Goal: Information Seeking & Learning: Understand process/instructions

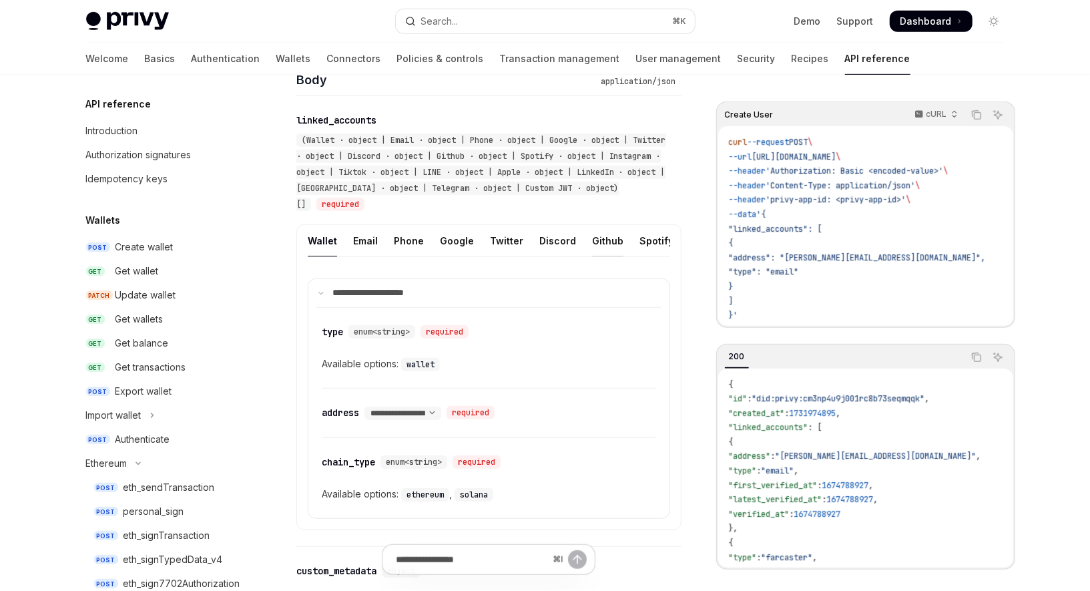
scroll to position [956, 0]
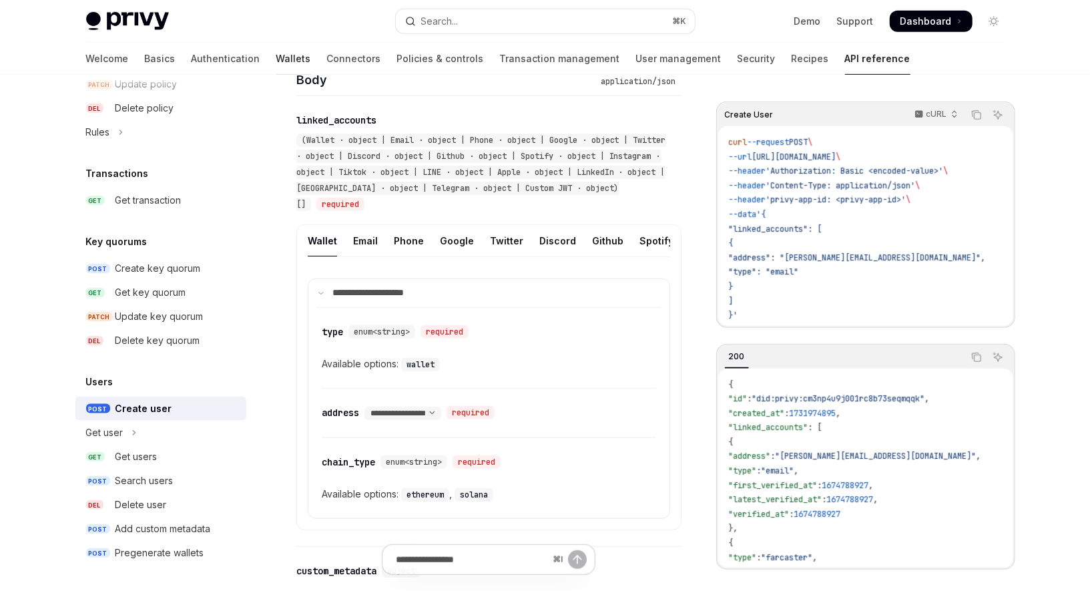
click at [276, 57] on link "Wallets" at bounding box center [293, 59] width 35 height 32
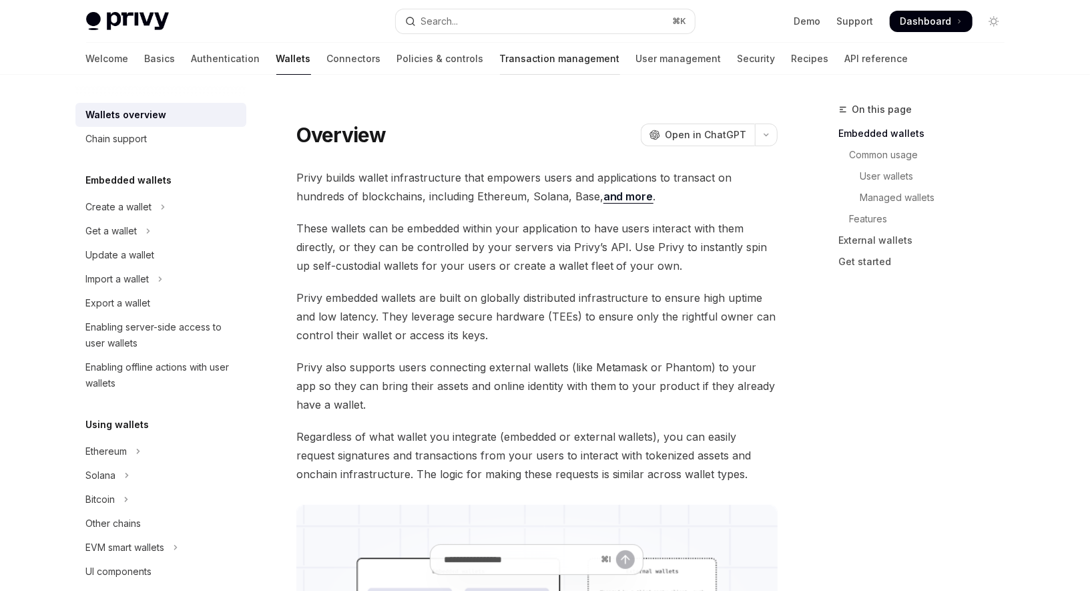
click at [511, 65] on link "Transaction management" at bounding box center [560, 59] width 120 height 32
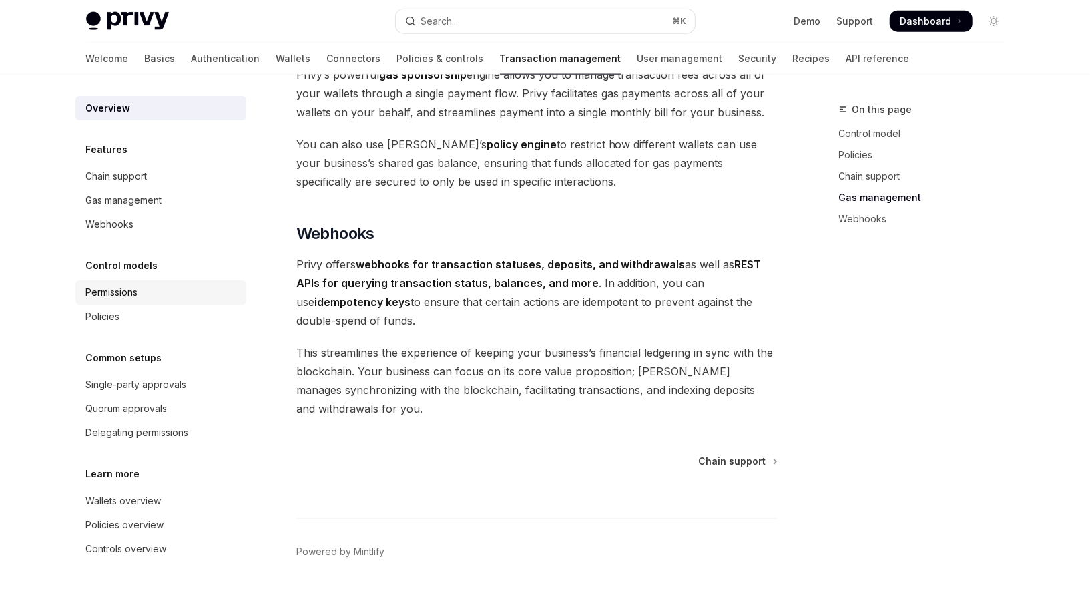
scroll to position [1226, 0]
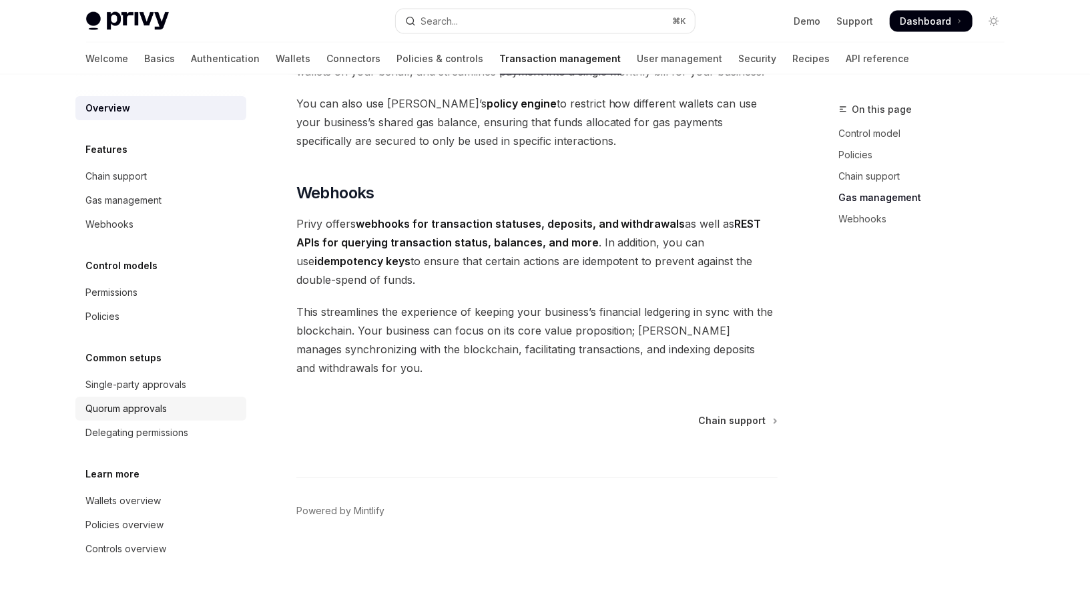
click at [164, 408] on div "Quorum approvals" at bounding box center [126, 408] width 81 height 16
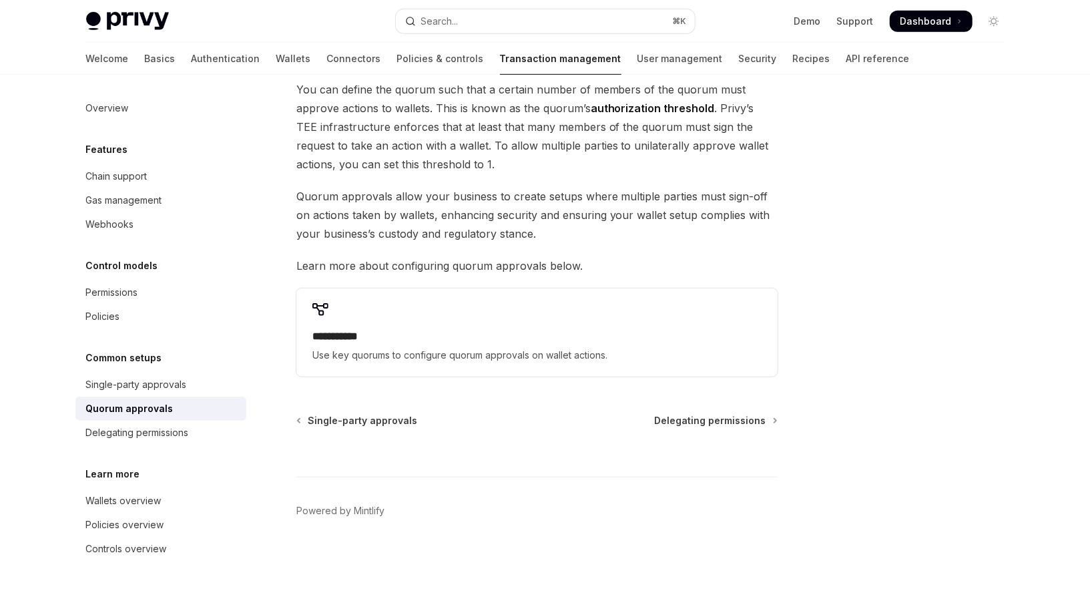
scroll to position [499, 0]
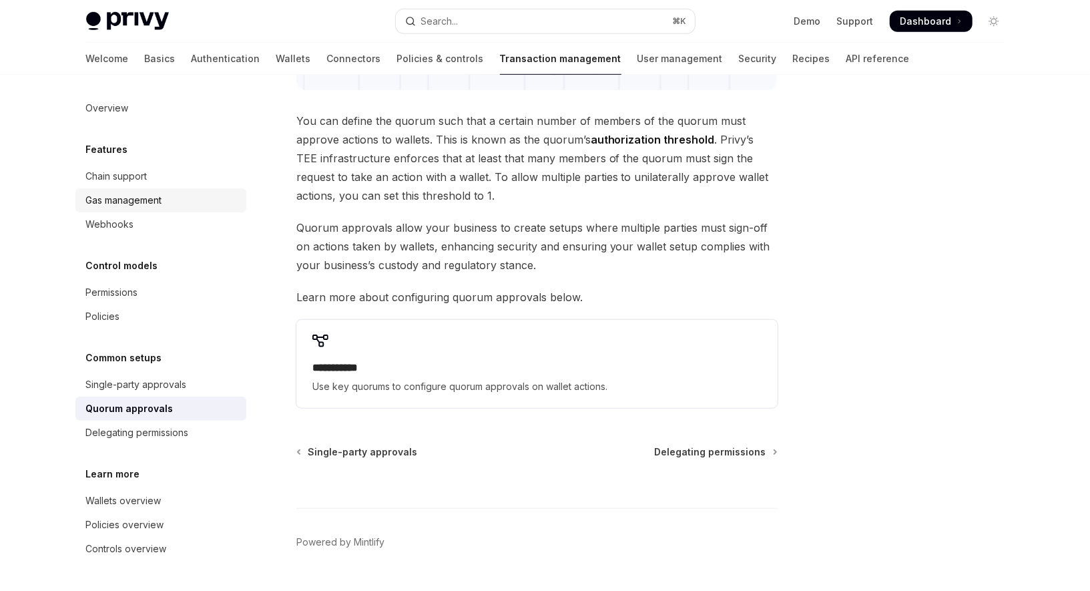
click at [143, 207] on div "Gas management" at bounding box center [124, 200] width 76 height 16
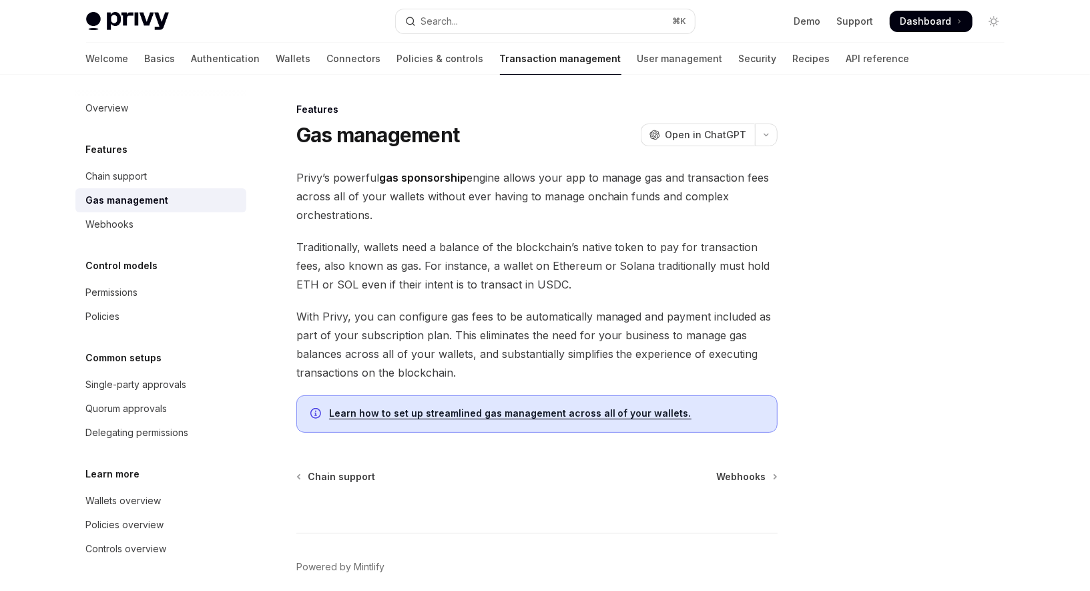
click at [633, 410] on link "Learn how to set up streamlined gas management across all of your wallets." at bounding box center [510, 413] width 362 height 12
type textarea "*"
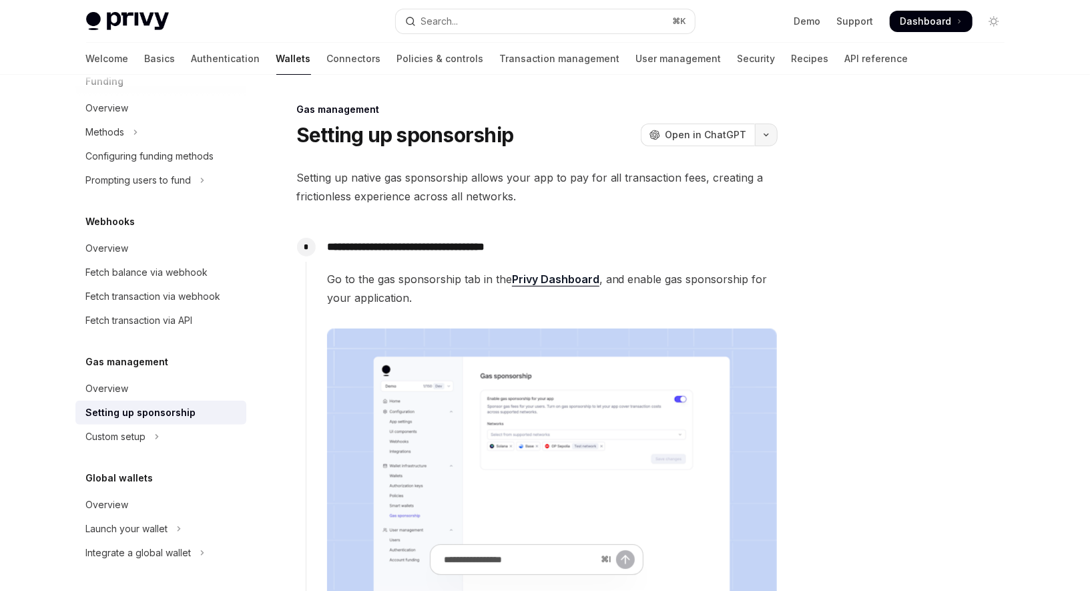
click at [772, 137] on button "button" at bounding box center [766, 134] width 23 height 23
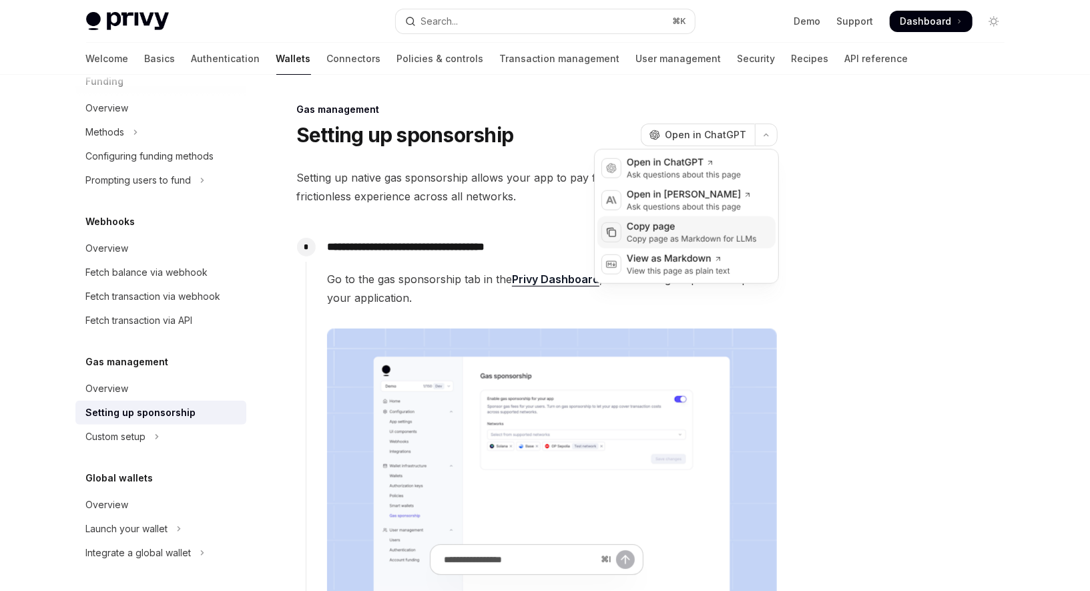
click at [730, 231] on div "Copy page" at bounding box center [692, 226] width 130 height 13
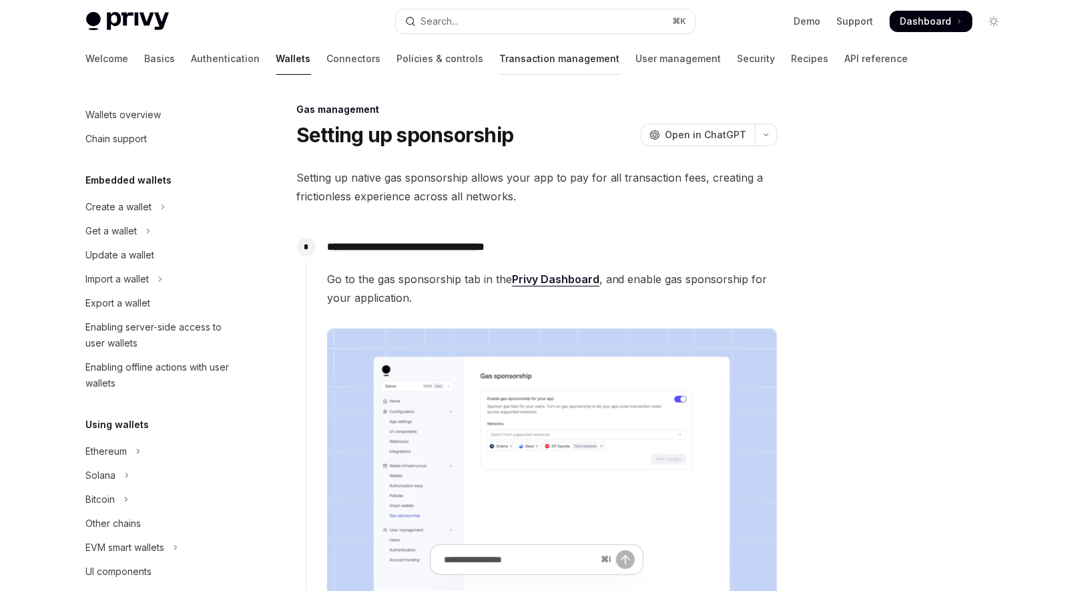
click at [500, 67] on link "Transaction management" at bounding box center [560, 59] width 120 height 32
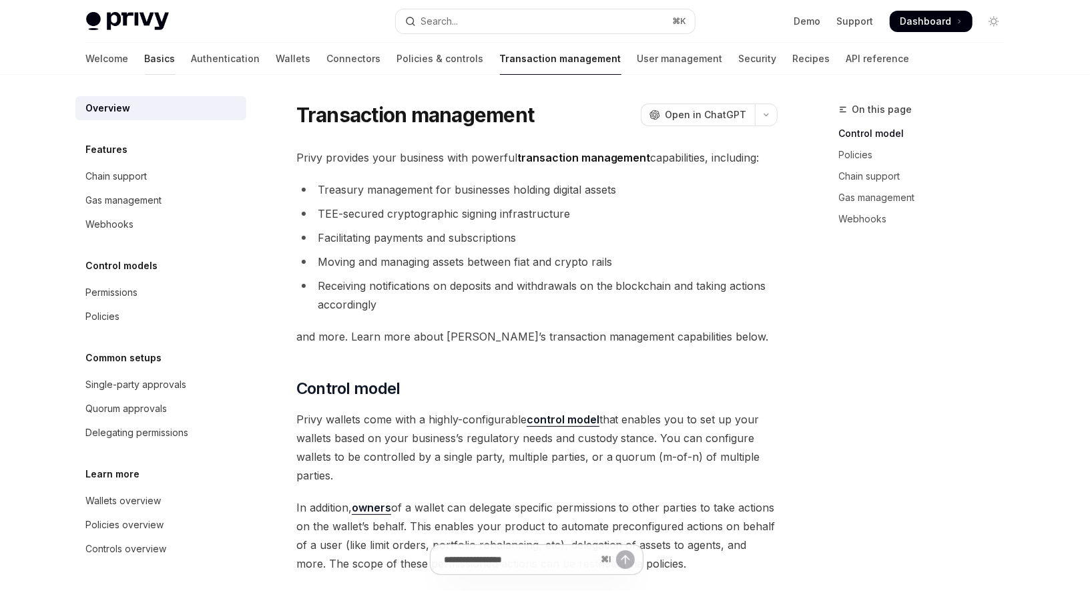
click at [145, 57] on link "Basics" at bounding box center [160, 59] width 31 height 32
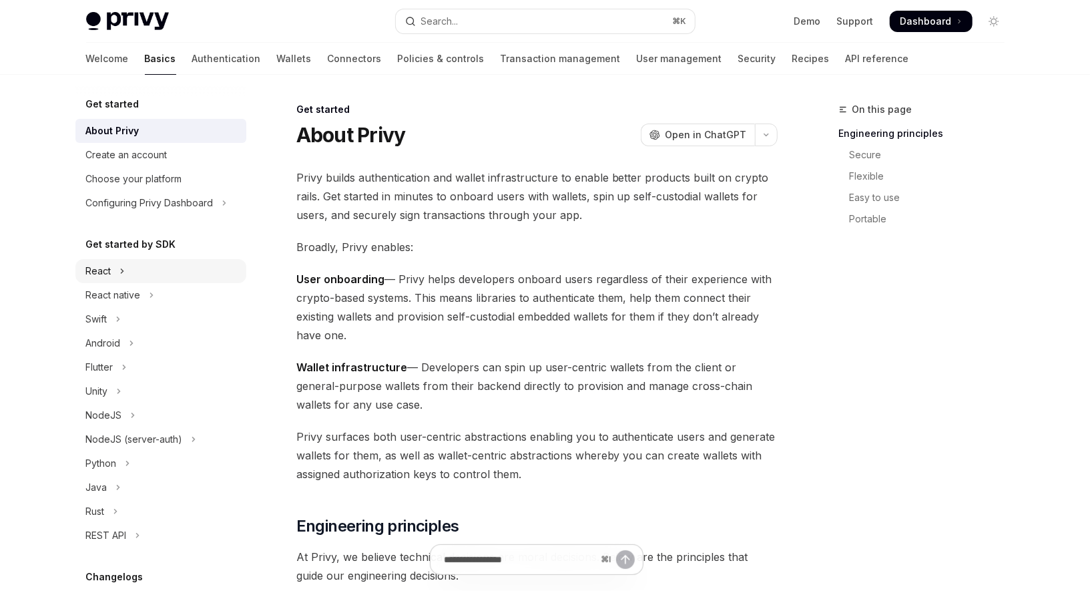
click at [105, 270] on div "React" at bounding box center [98, 271] width 25 height 16
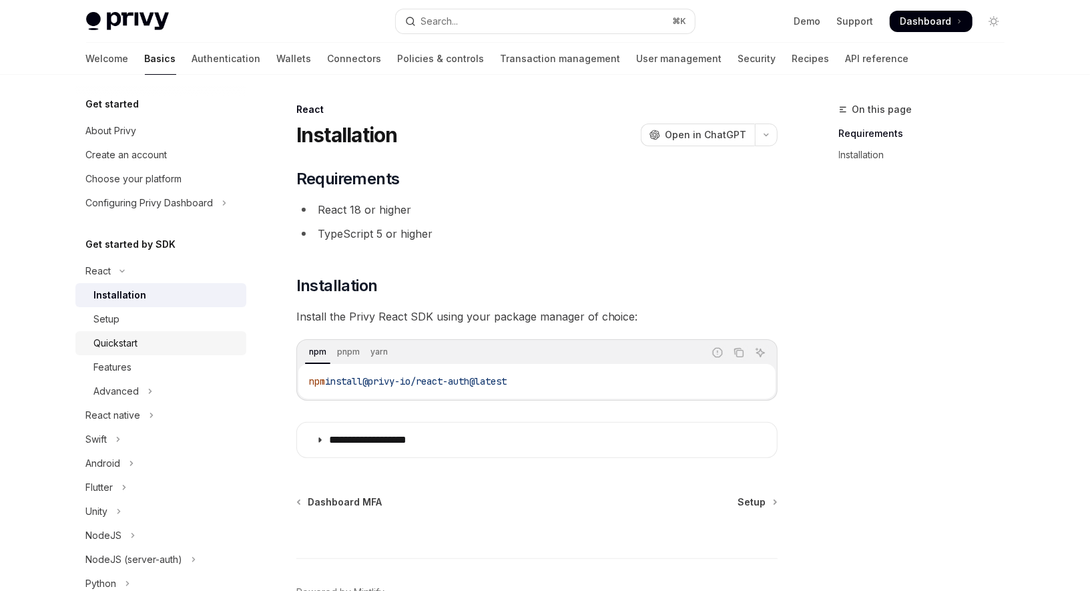
click at [142, 350] on div "Quickstart" at bounding box center [166, 343] width 144 height 16
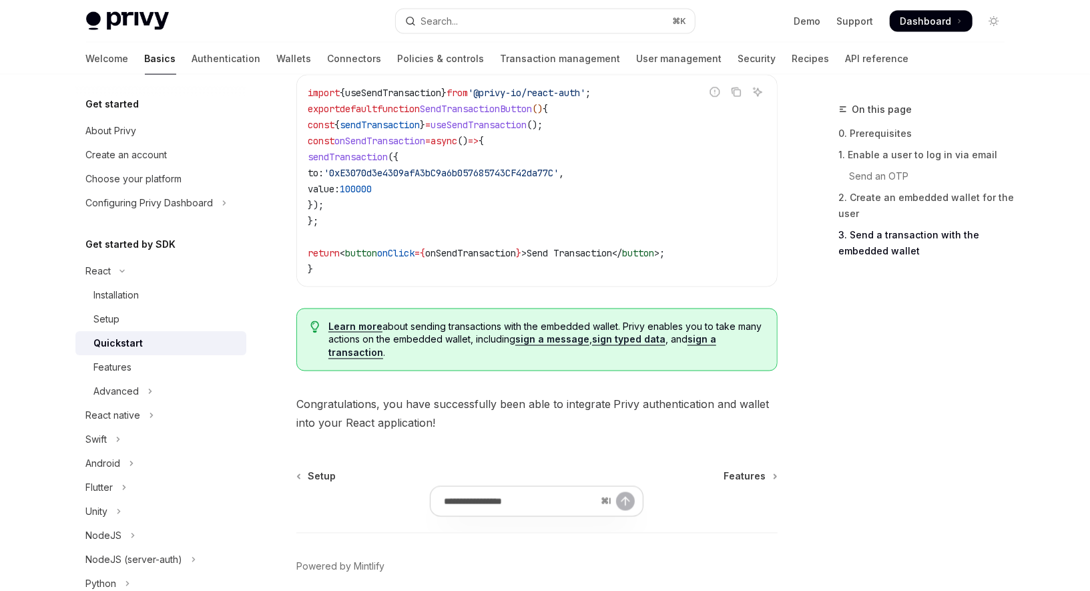
scroll to position [1311, 0]
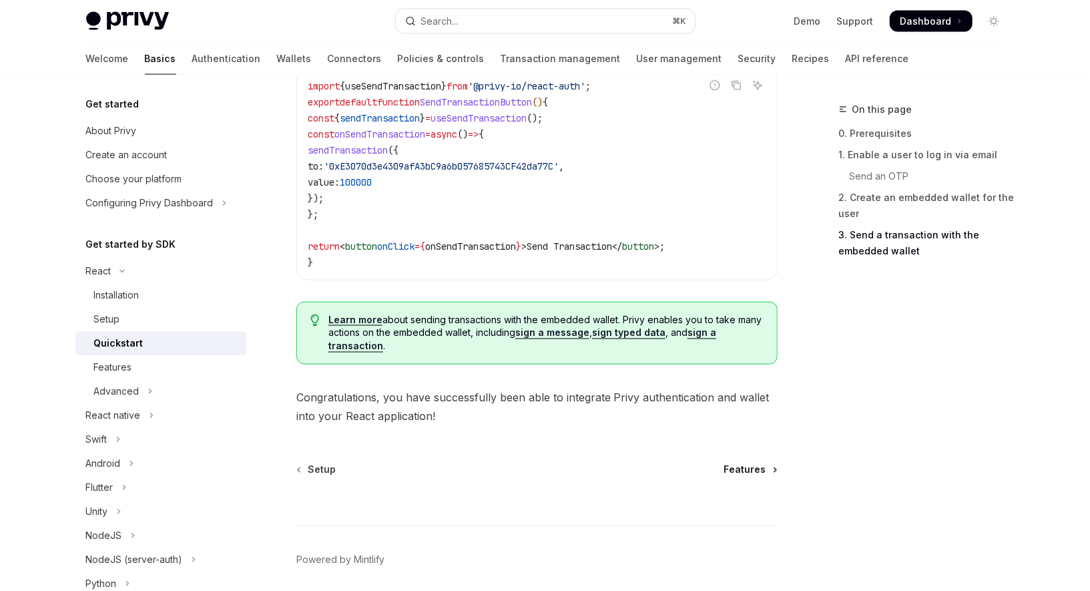
click at [749, 467] on span "Features" at bounding box center [745, 469] width 42 height 13
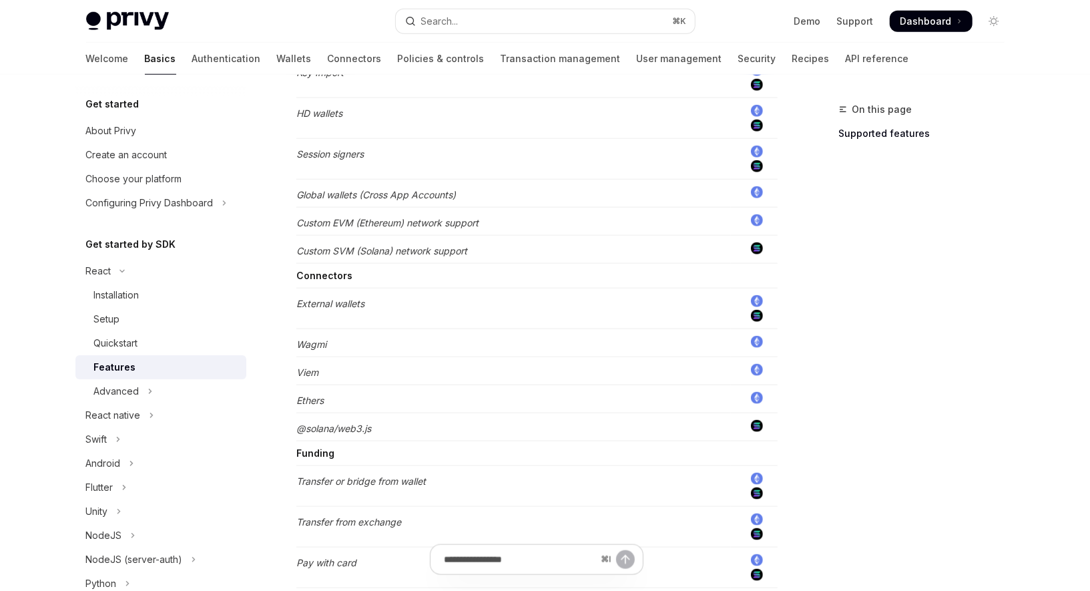
scroll to position [1082, 0]
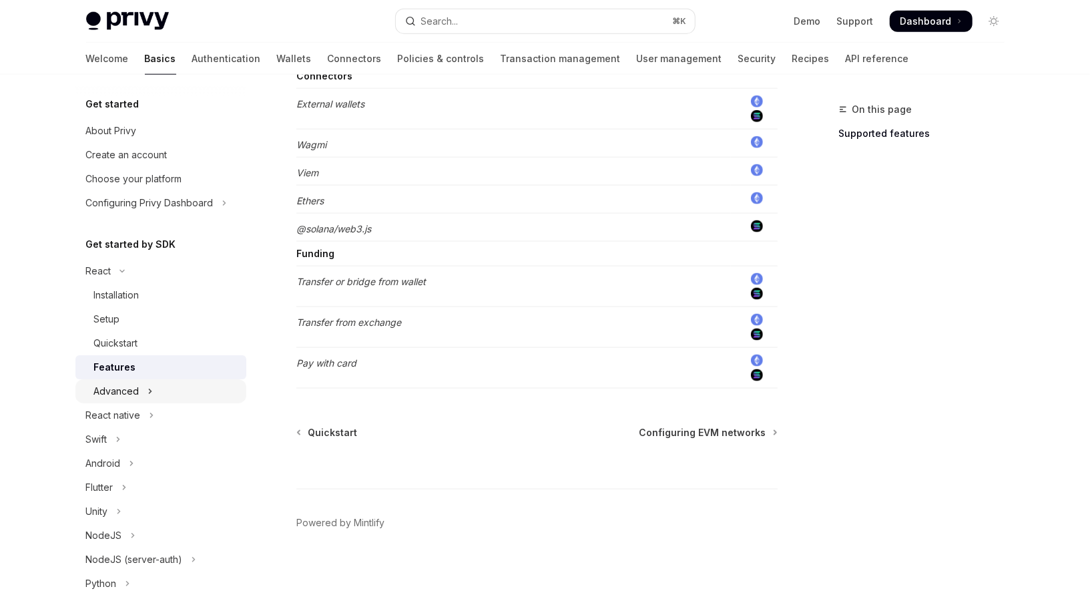
click at [122, 387] on div "Advanced" at bounding box center [116, 391] width 45 height 16
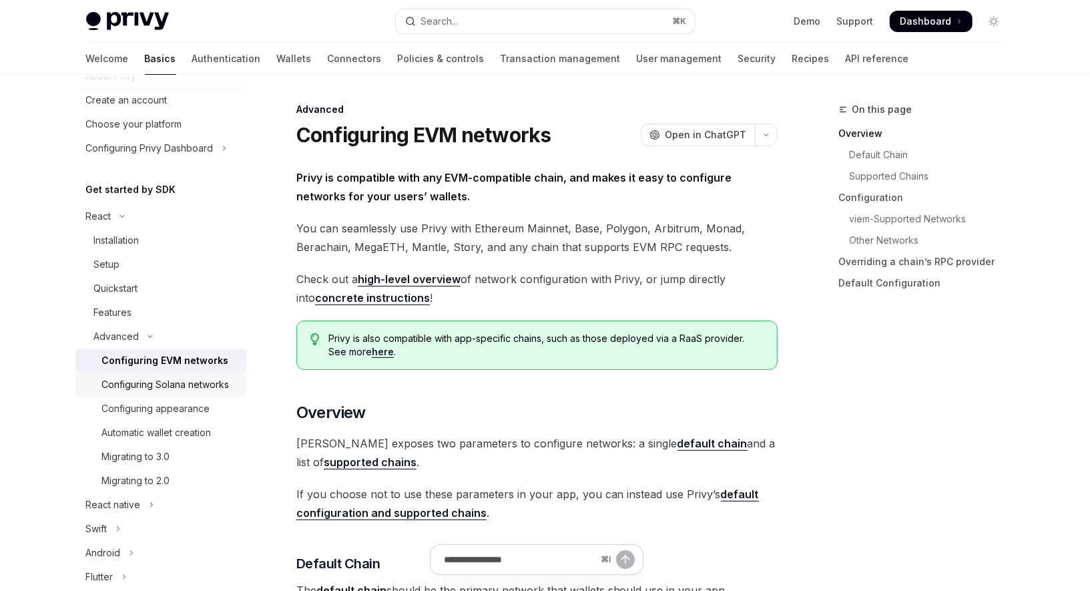
scroll to position [55, 0]
click at [137, 432] on div "Automatic wallet creation" at bounding box center [156, 432] width 109 height 16
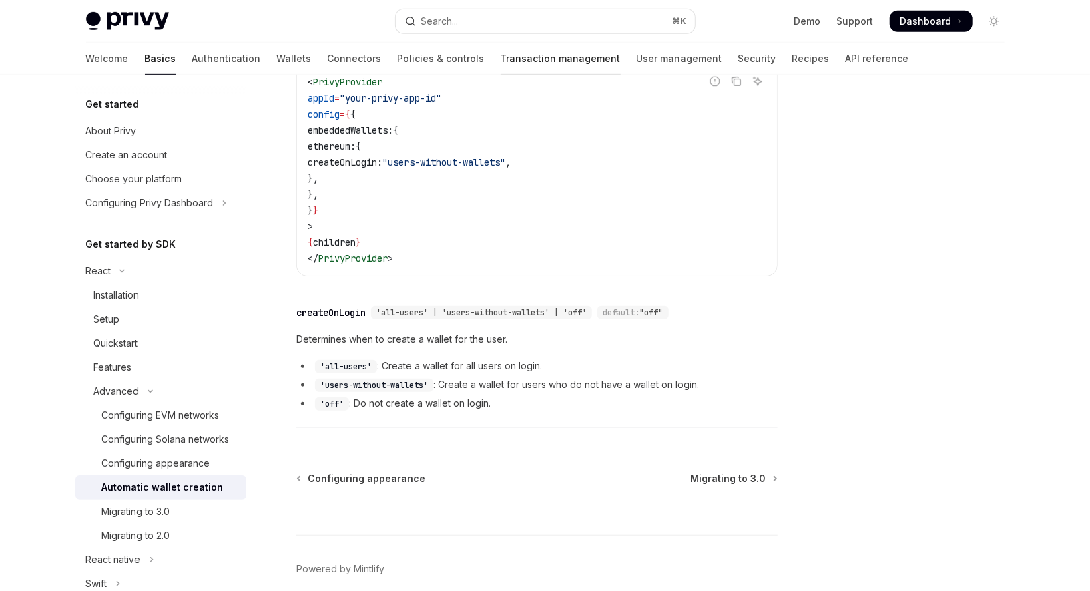
click at [501, 54] on link "Transaction management" at bounding box center [561, 59] width 120 height 32
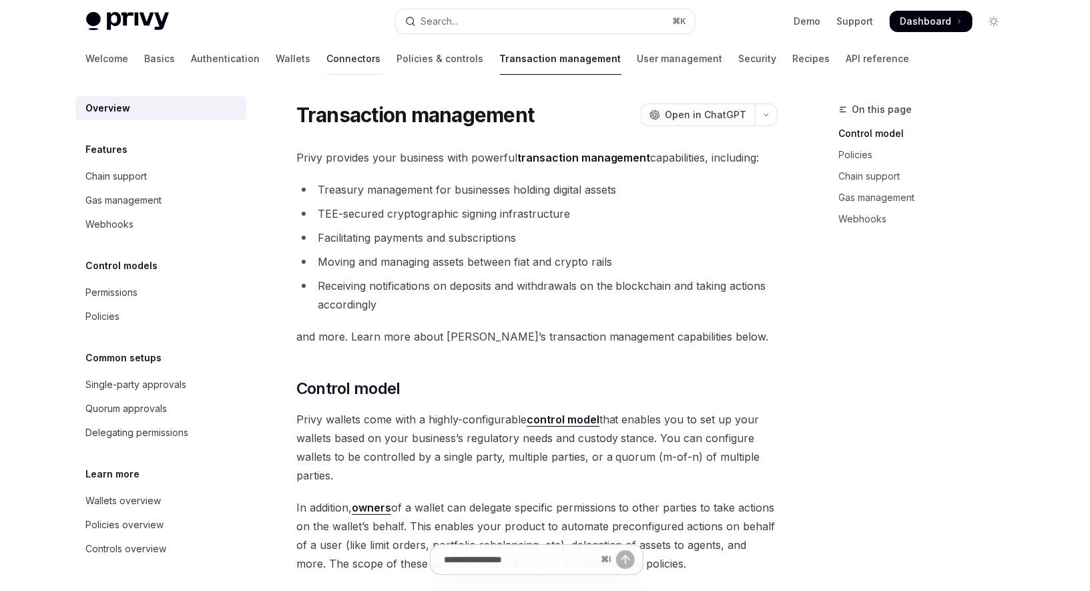
click at [327, 65] on link "Connectors" at bounding box center [354, 59] width 54 height 32
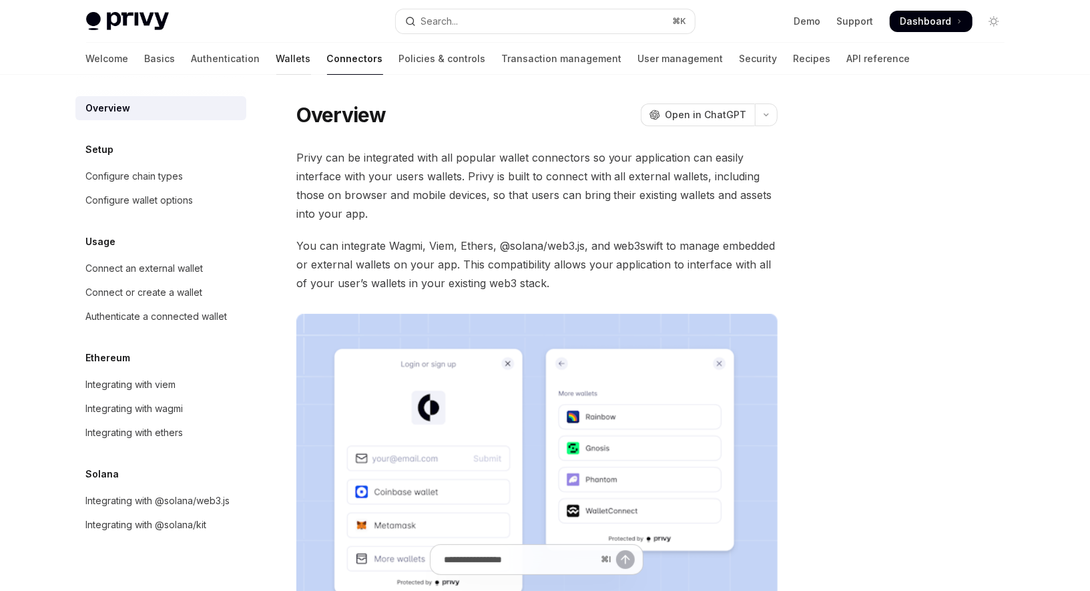
click at [276, 61] on link "Wallets" at bounding box center [293, 59] width 35 height 32
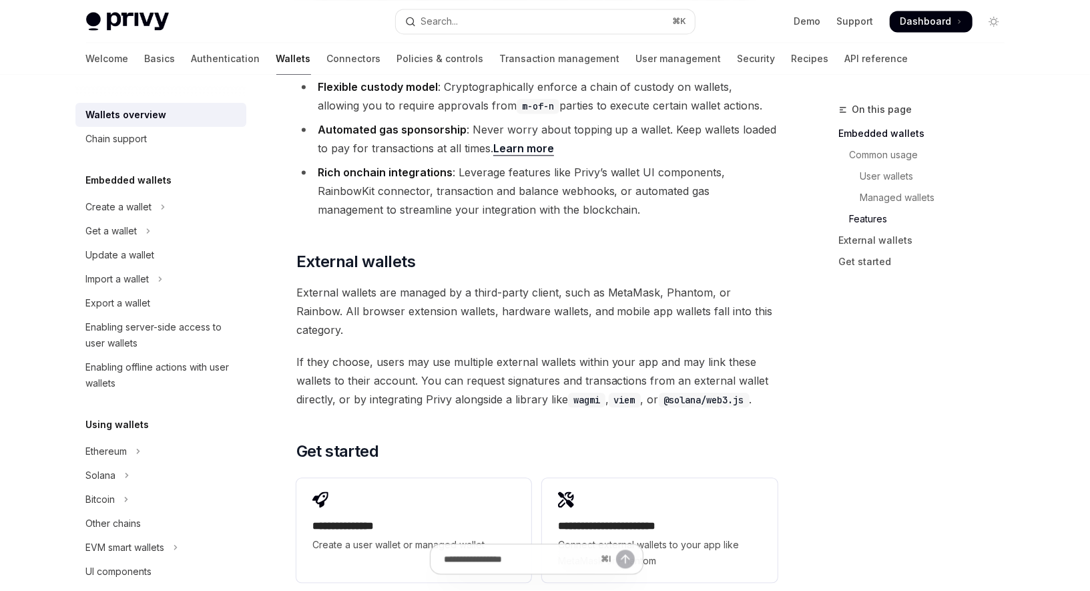
scroll to position [1833, 0]
click at [192, 58] on link "Authentication" at bounding box center [226, 59] width 69 height 32
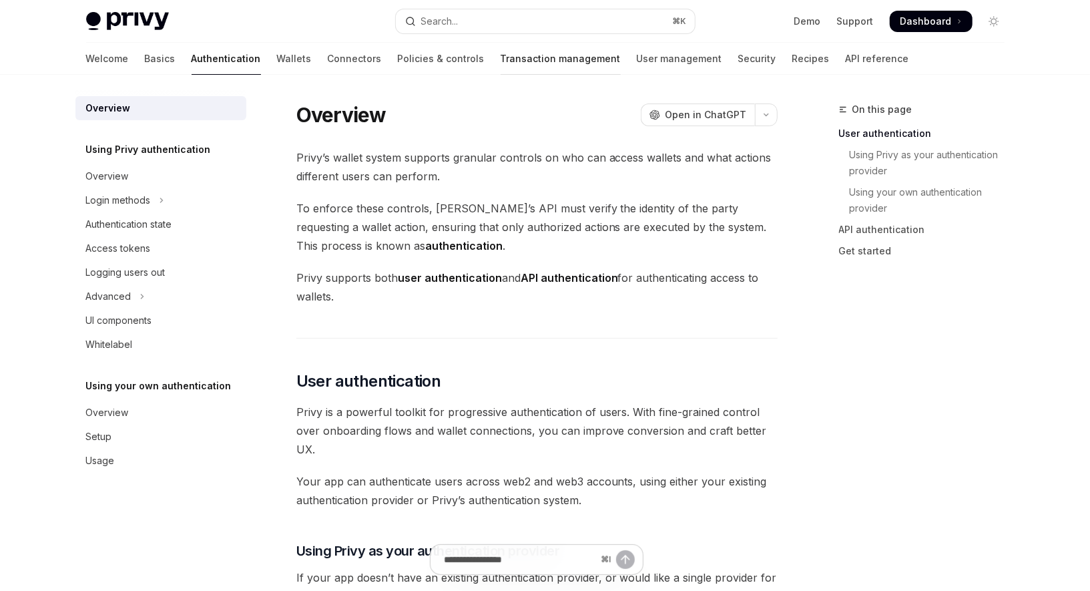
click at [501, 59] on link "Transaction management" at bounding box center [561, 59] width 120 height 32
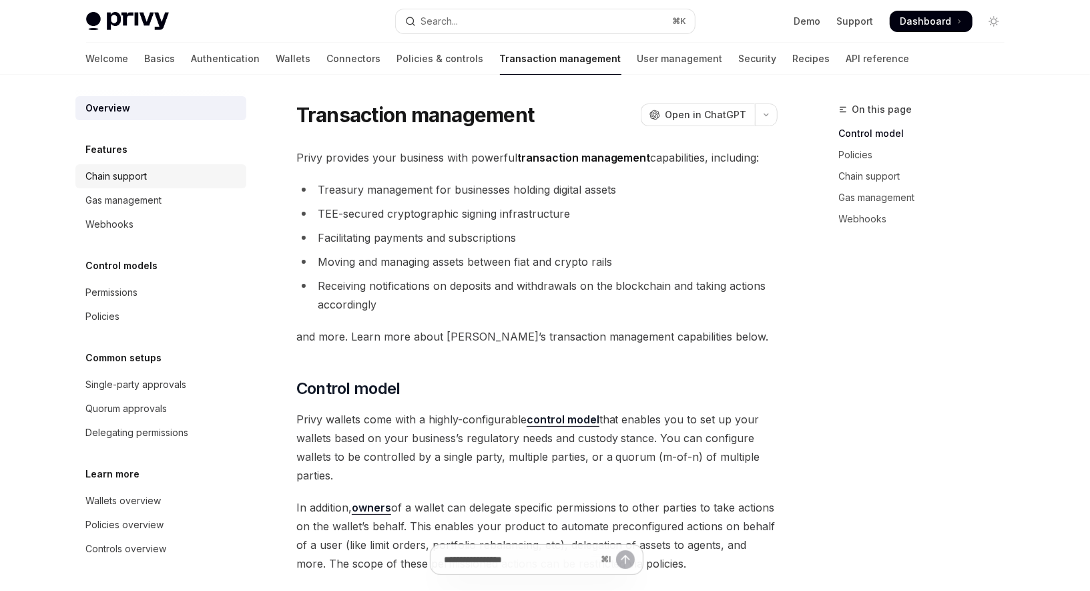
click at [130, 178] on div "Chain support" at bounding box center [116, 176] width 61 height 16
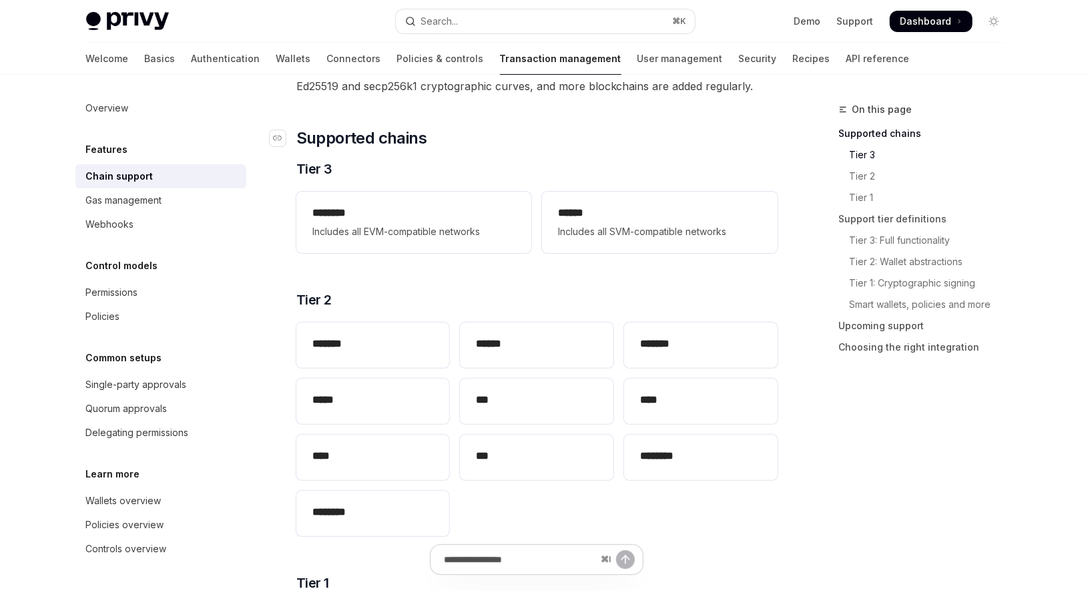
scroll to position [345, 0]
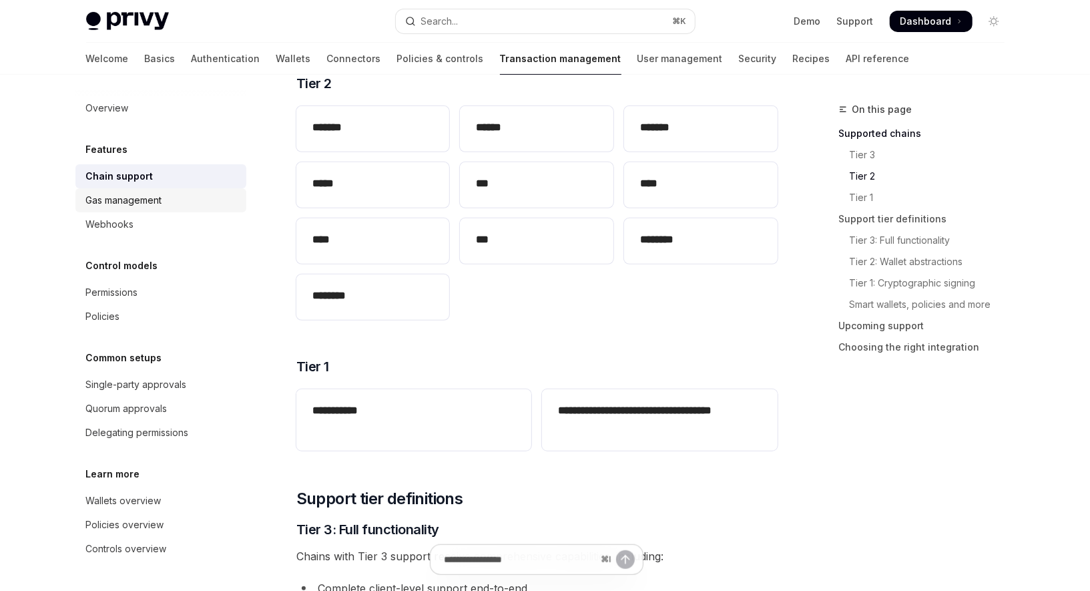
click at [112, 207] on div "Gas management" at bounding box center [124, 200] width 76 height 16
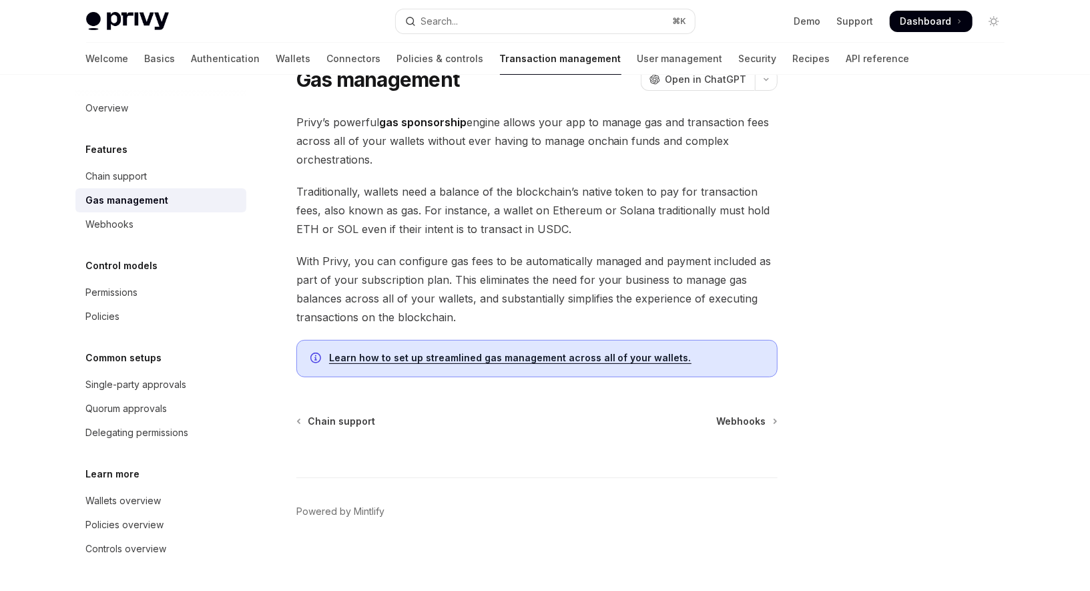
click at [134, 189] on link "Gas management" at bounding box center [160, 200] width 171 height 24
click at [150, 172] on div "Chain support" at bounding box center [162, 176] width 152 height 16
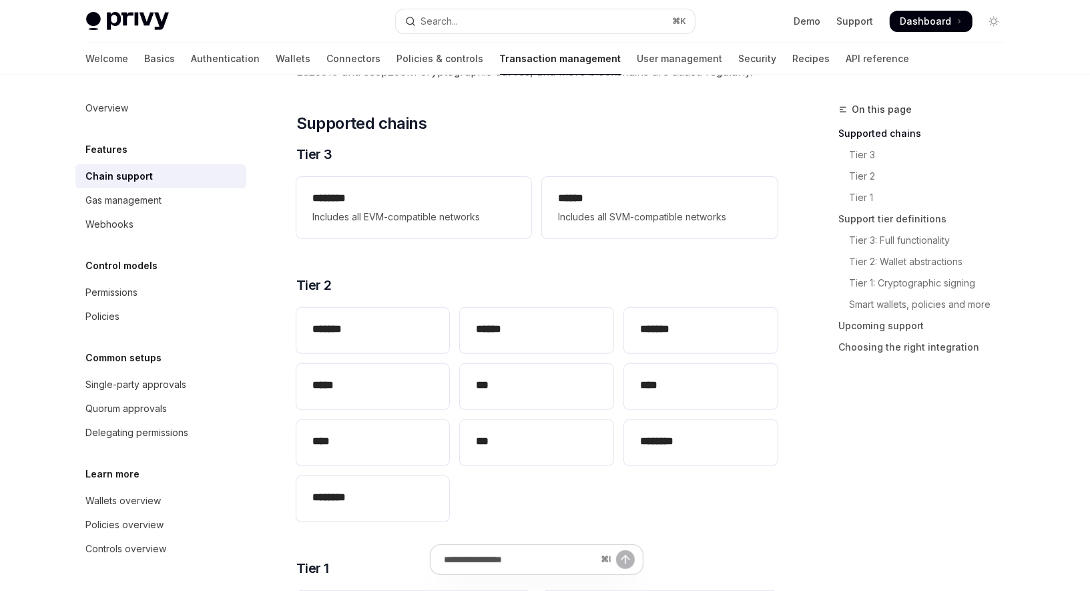
scroll to position [137, 0]
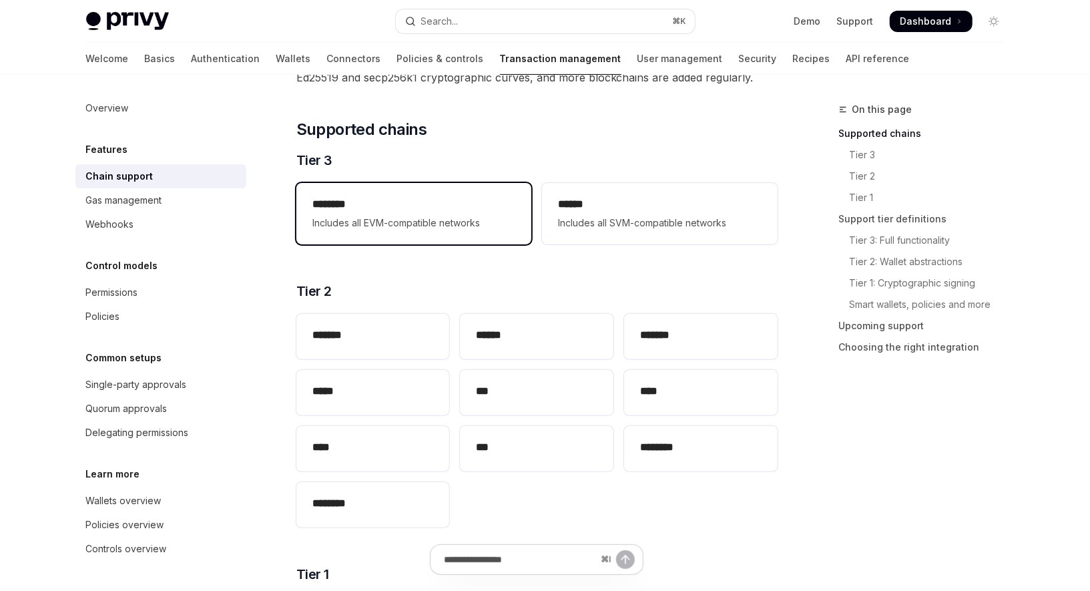
click at [454, 226] on span "Includes all EVM-compatible networks" at bounding box center [413, 223] width 203 height 16
type textarea "*"
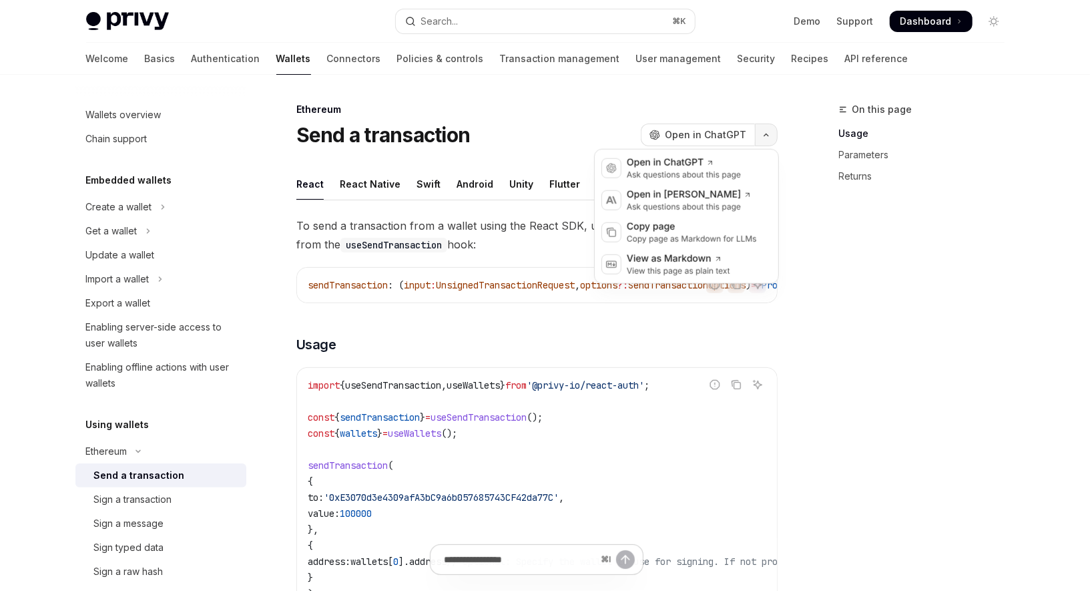
click at [764, 137] on button "button" at bounding box center [766, 134] width 23 height 23
click at [707, 224] on div "Copy page" at bounding box center [692, 226] width 130 height 13
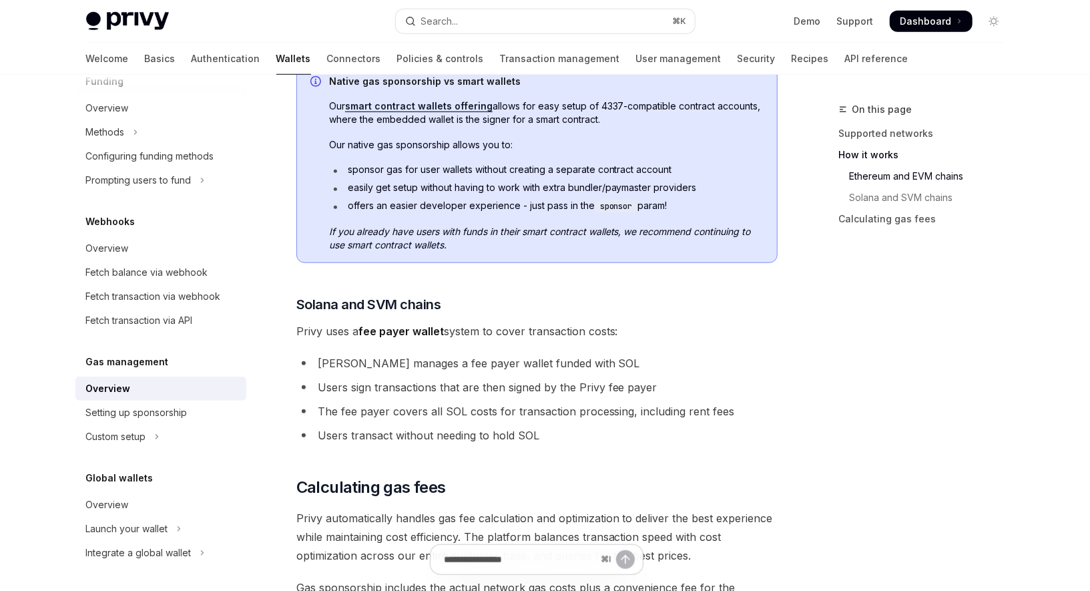
scroll to position [993, 0]
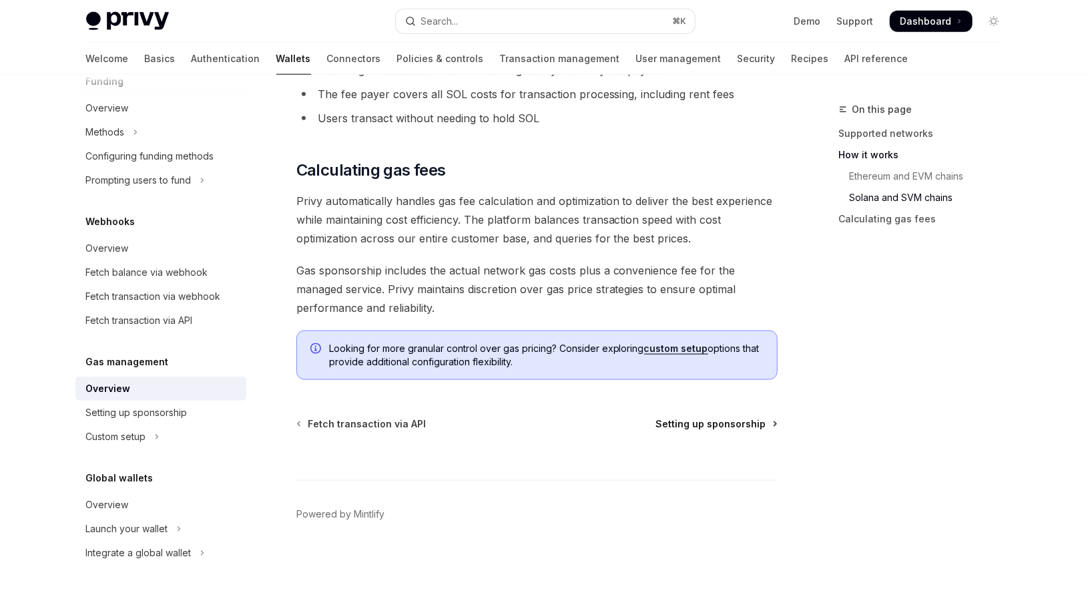
click at [695, 423] on span "Setting up sponsorship" at bounding box center [711, 423] width 110 height 13
type textarea "*"
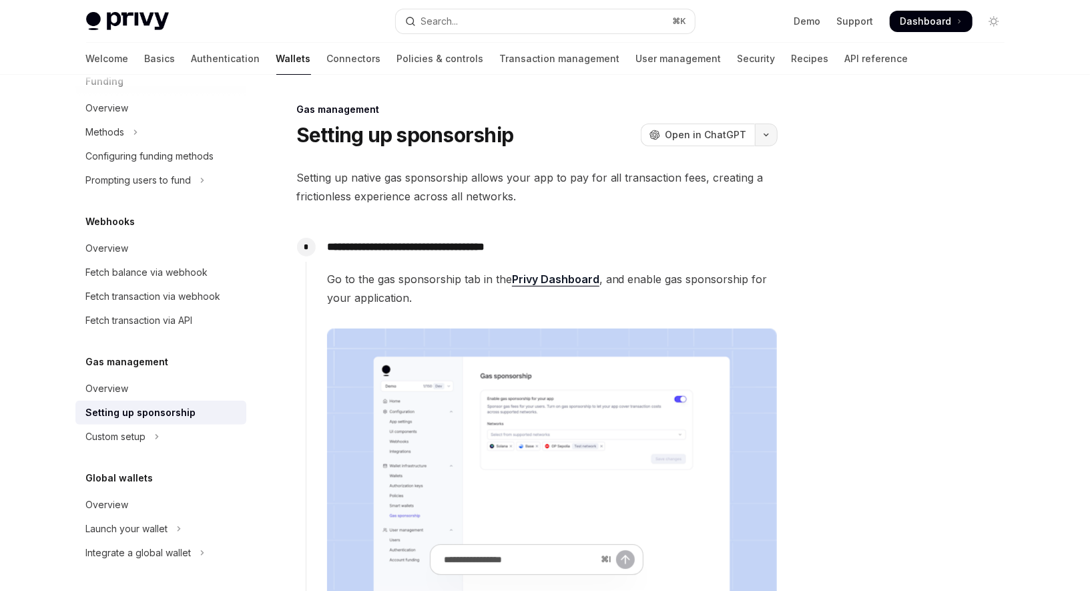
click at [769, 137] on icon "button" at bounding box center [766, 134] width 16 height 5
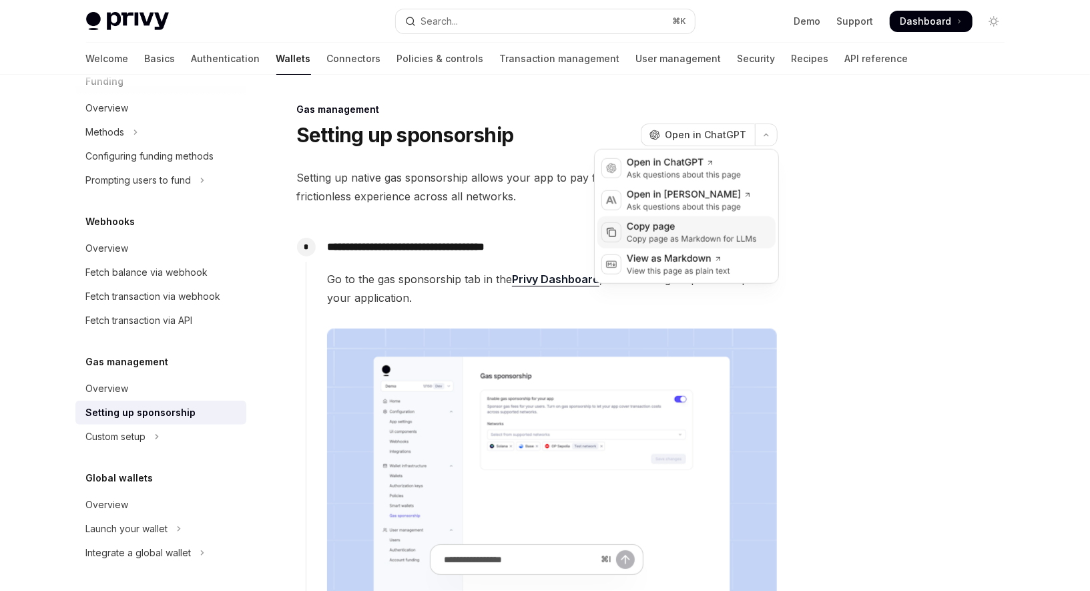
click at [738, 225] on div "Copy page" at bounding box center [692, 226] width 130 height 13
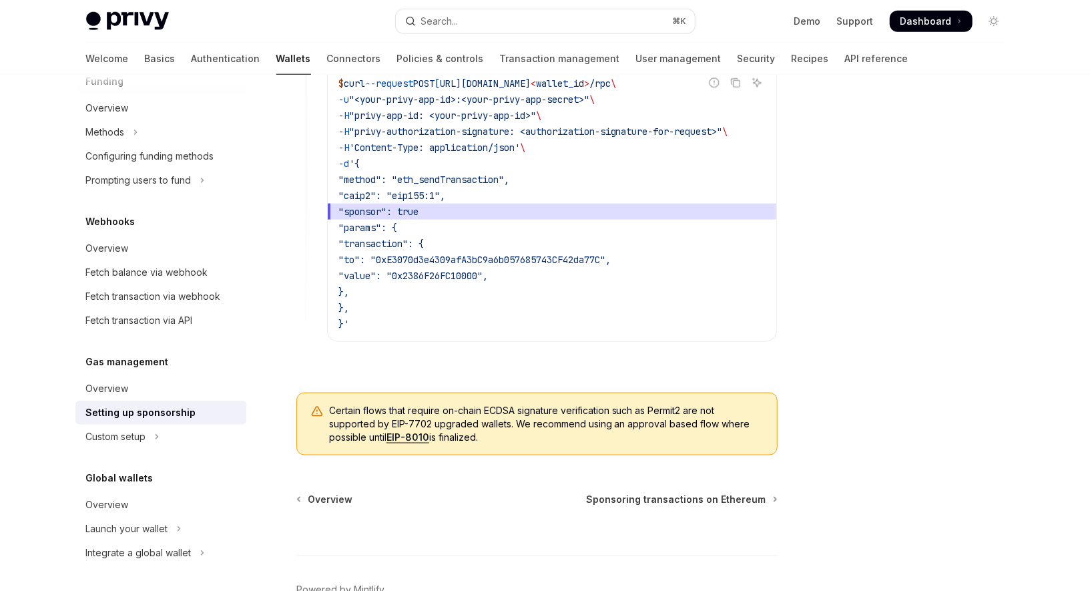
scroll to position [970, 0]
